Goal: Navigation & Orientation: Find specific page/section

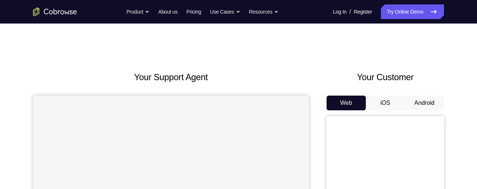
click at [424, 103] on button "Android" at bounding box center [424, 102] width 39 height 15
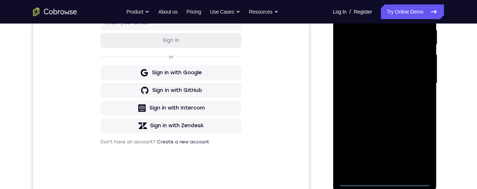
scroll to position [175, 0]
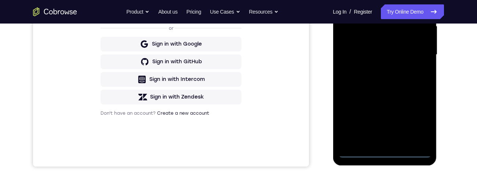
click at [385, 154] on div at bounding box center [384, 54] width 92 height 205
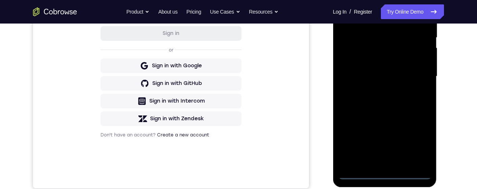
click at [417, 143] on div at bounding box center [384, 76] width 92 height 205
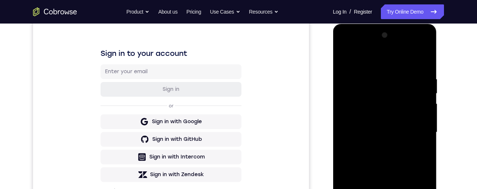
scroll to position [94, 0]
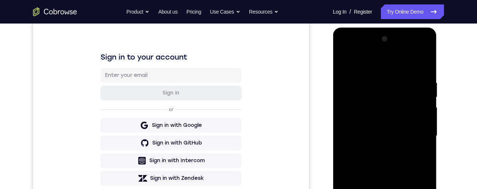
click at [391, 69] on div at bounding box center [384, 135] width 92 height 205
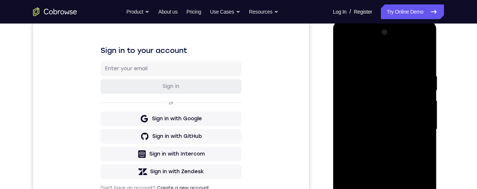
click at [414, 129] on div at bounding box center [384, 128] width 92 height 205
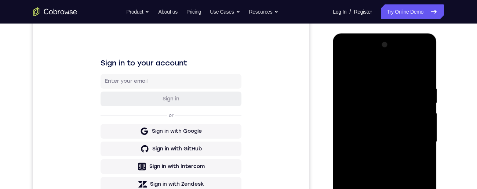
scroll to position [120, 0]
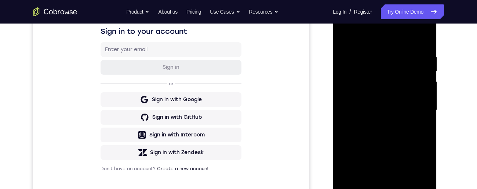
click at [375, 126] on div at bounding box center [384, 109] width 92 height 205
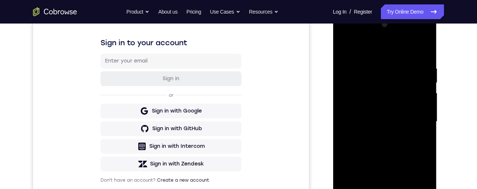
scroll to position [100, 0]
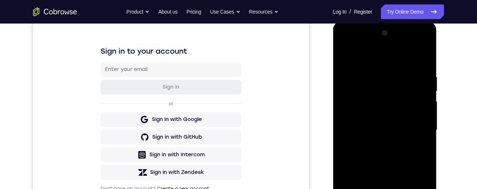
click at [404, 124] on div at bounding box center [384, 129] width 92 height 205
click at [367, 117] on div at bounding box center [384, 129] width 92 height 205
click at [382, 131] on div at bounding box center [384, 129] width 92 height 205
click at [392, 156] on div at bounding box center [384, 129] width 92 height 205
click at [382, 152] on div at bounding box center [384, 129] width 92 height 205
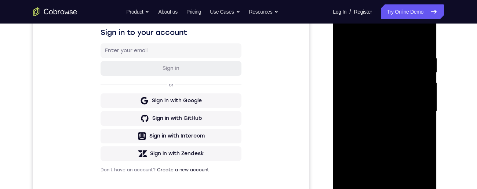
scroll to position [118, 0]
click at [426, 48] on div at bounding box center [384, 111] width 92 height 205
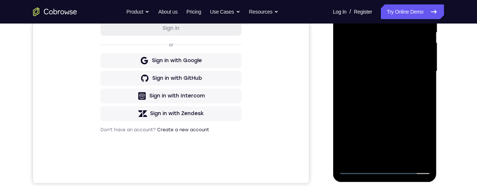
scroll to position [128, 0]
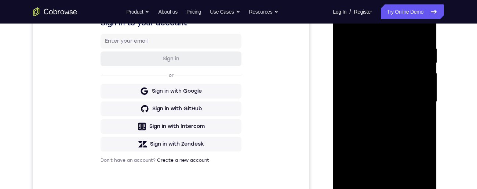
click at [374, 41] on div at bounding box center [384, 101] width 92 height 205
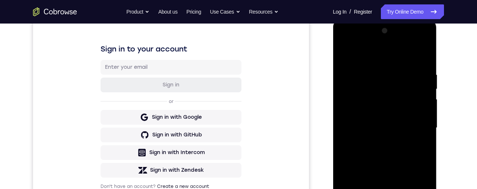
click at [424, 56] on div at bounding box center [384, 127] width 92 height 205
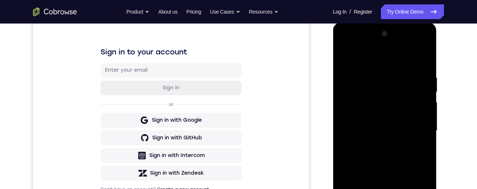
scroll to position [111, 0]
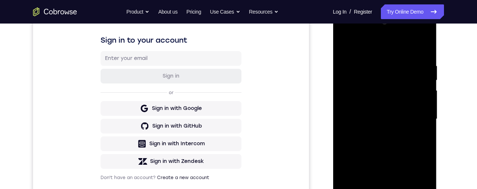
click at [429, 45] on div at bounding box center [384, 118] width 92 height 205
click at [345, 48] on div at bounding box center [384, 118] width 92 height 205
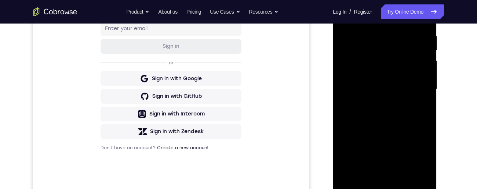
click at [402, 177] on div at bounding box center [384, 88] width 92 height 205
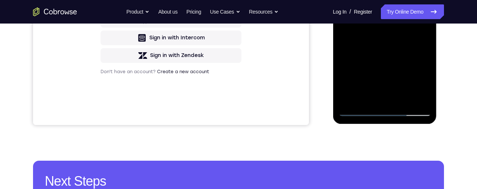
scroll to position [180, 0]
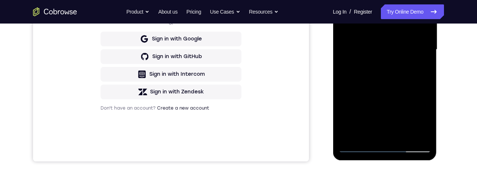
click at [387, 90] on div at bounding box center [384, 49] width 92 height 205
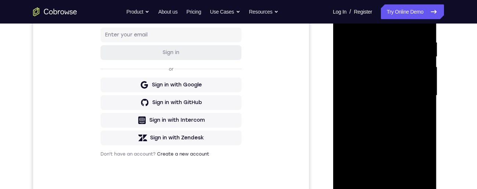
click at [376, 73] on div at bounding box center [384, 95] width 92 height 205
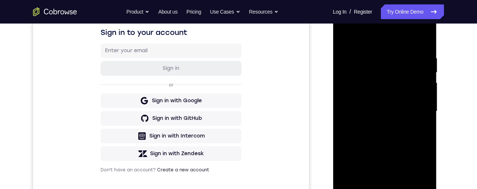
click at [346, 36] on div at bounding box center [384, 110] width 92 height 205
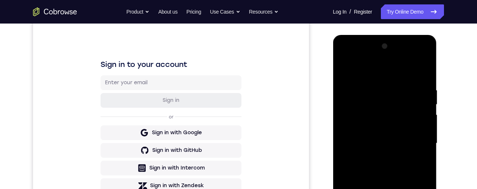
click at [371, 149] on div at bounding box center [384, 142] width 92 height 205
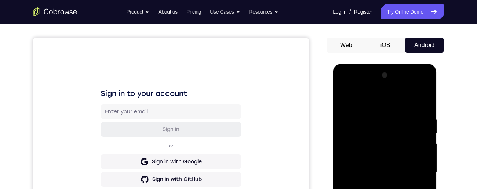
scroll to position [58, 0]
